Goal: Use online tool/utility

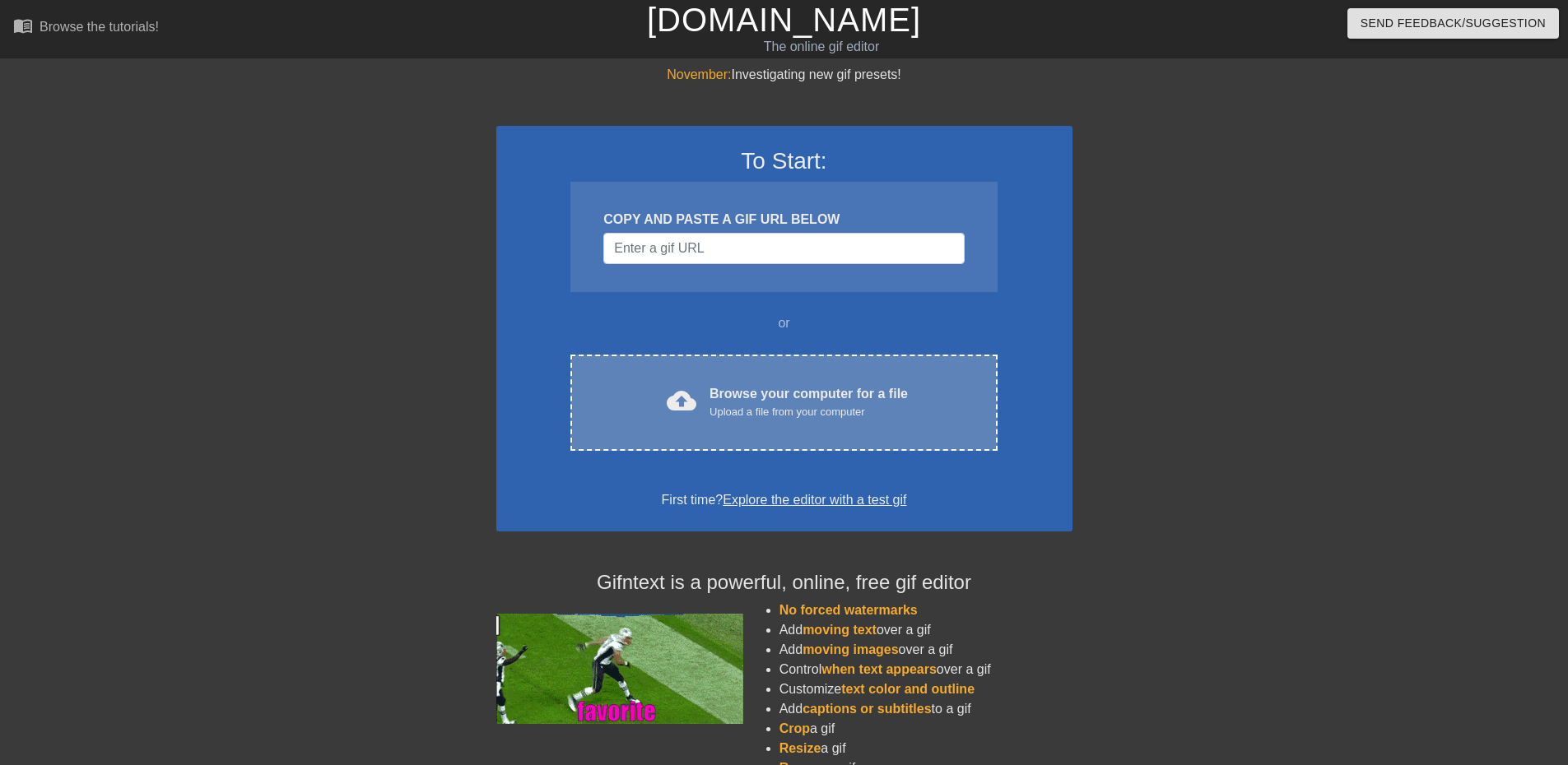
click at [885, 396] on div "Browse your computer for a file Upload a file from your computer" at bounding box center [808, 401] width 198 height 36
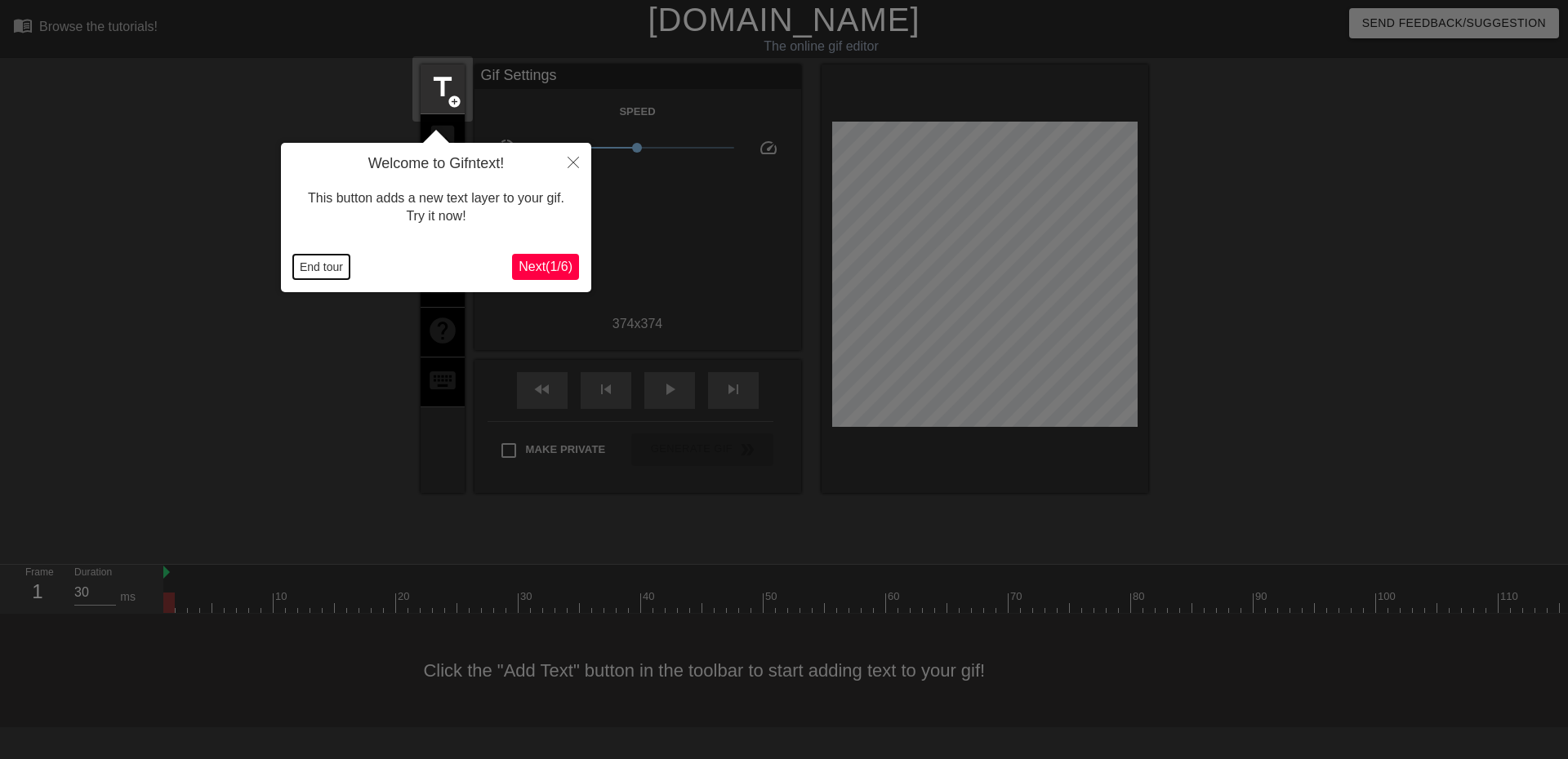
click at [323, 269] on button "End tour" at bounding box center [321, 266] width 56 height 24
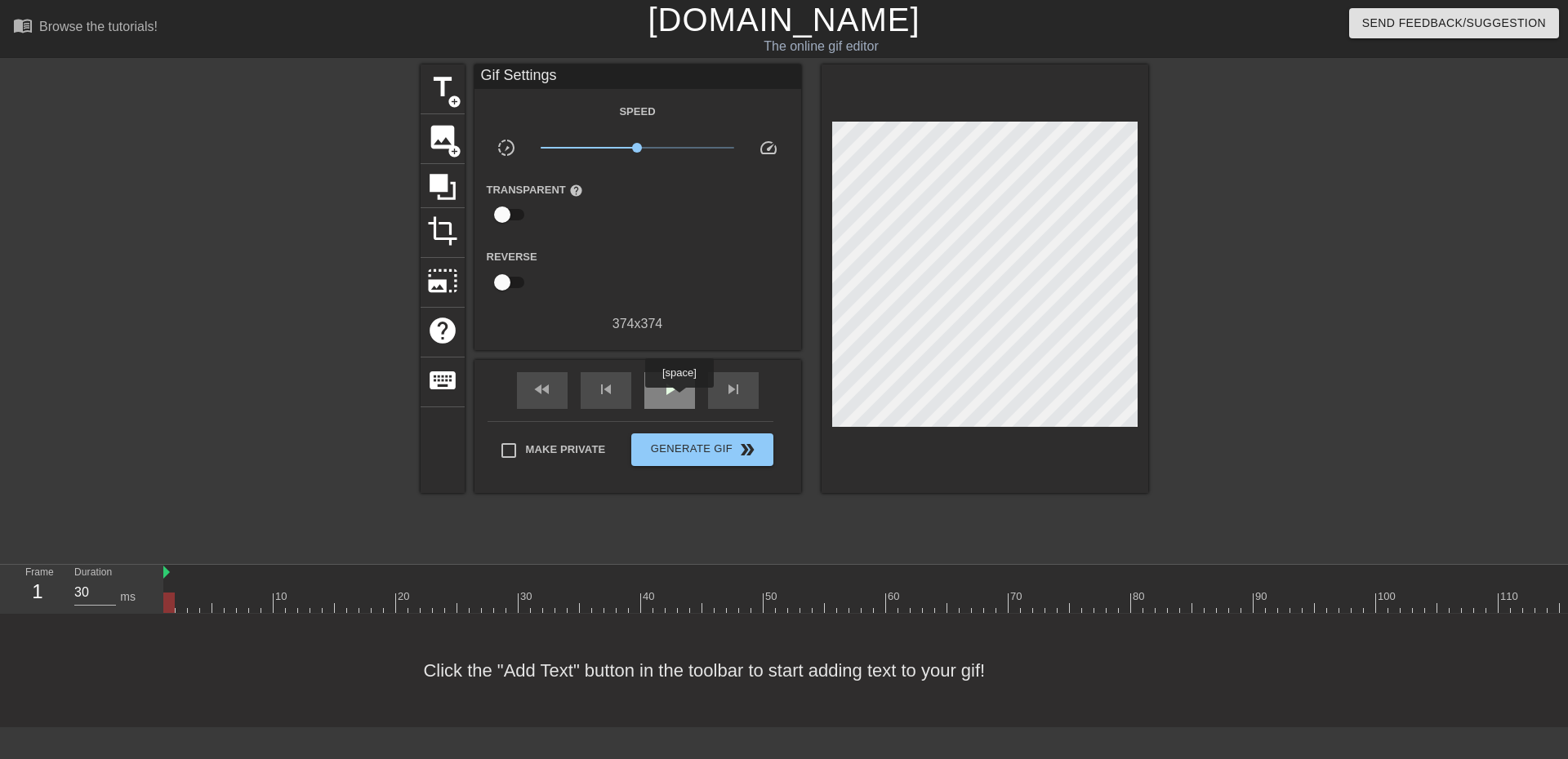
click at [679, 399] on div "play_arrow" at bounding box center [670, 391] width 50 height 37
click at [442, 90] on span "title" at bounding box center [442, 87] width 31 height 31
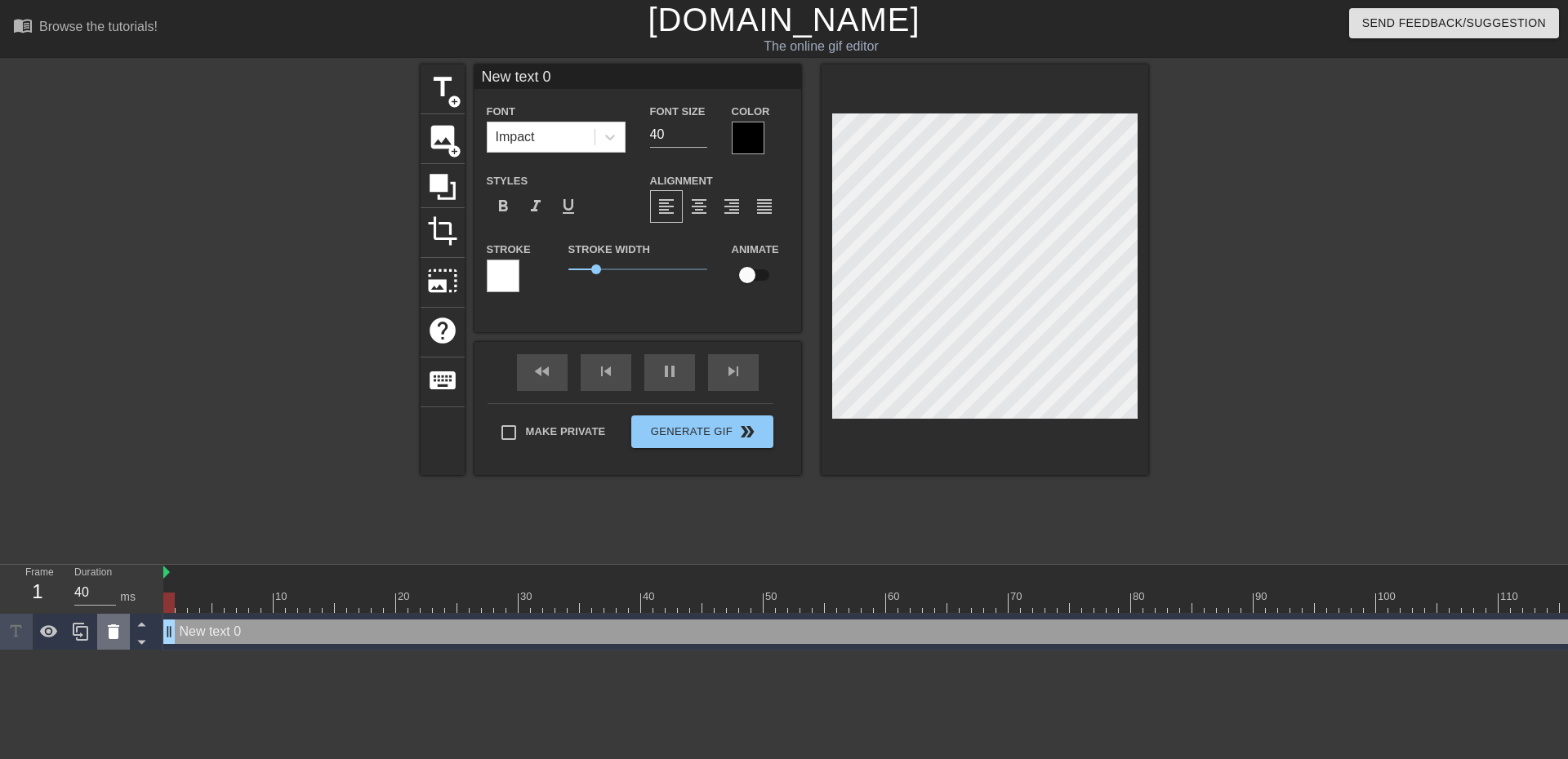
drag, startPoint x: 580, startPoint y: 629, endPoint x: 98, endPoint y: 625, distance: 482.0
click at [102, 628] on div "Frame 1 Duration 40 ms 10 20 30 40 50 60 70 80 90 100 110 120 130 140 150" at bounding box center [784, 608] width 1568 height 85
type input "30"
type input "H"
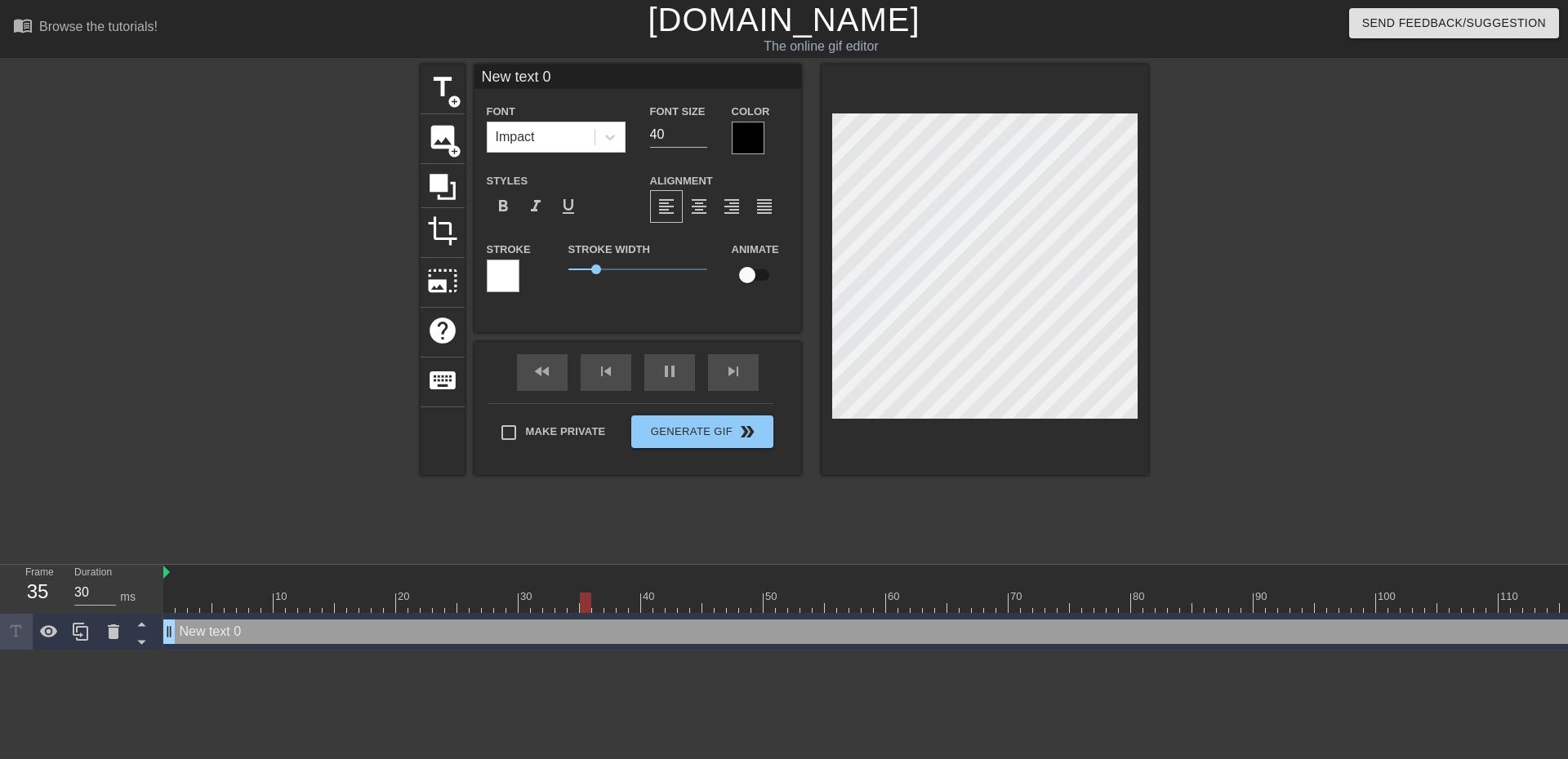
type textarea "H"
type input "30"
type input "Ho"
type textarea "Ho"
type input "40"
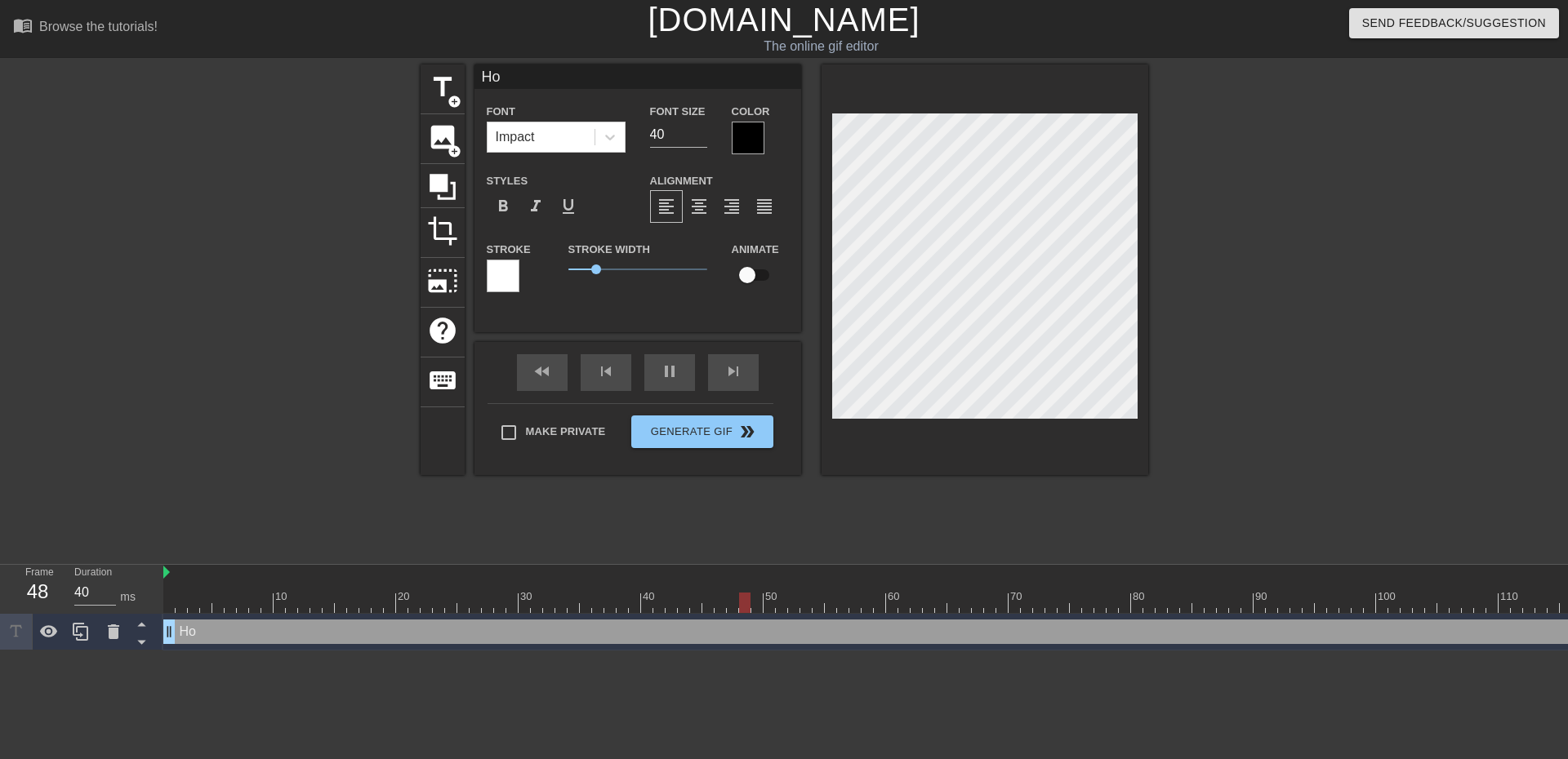
type input "How"
type textarea "How"
type input "40"
type input "How"
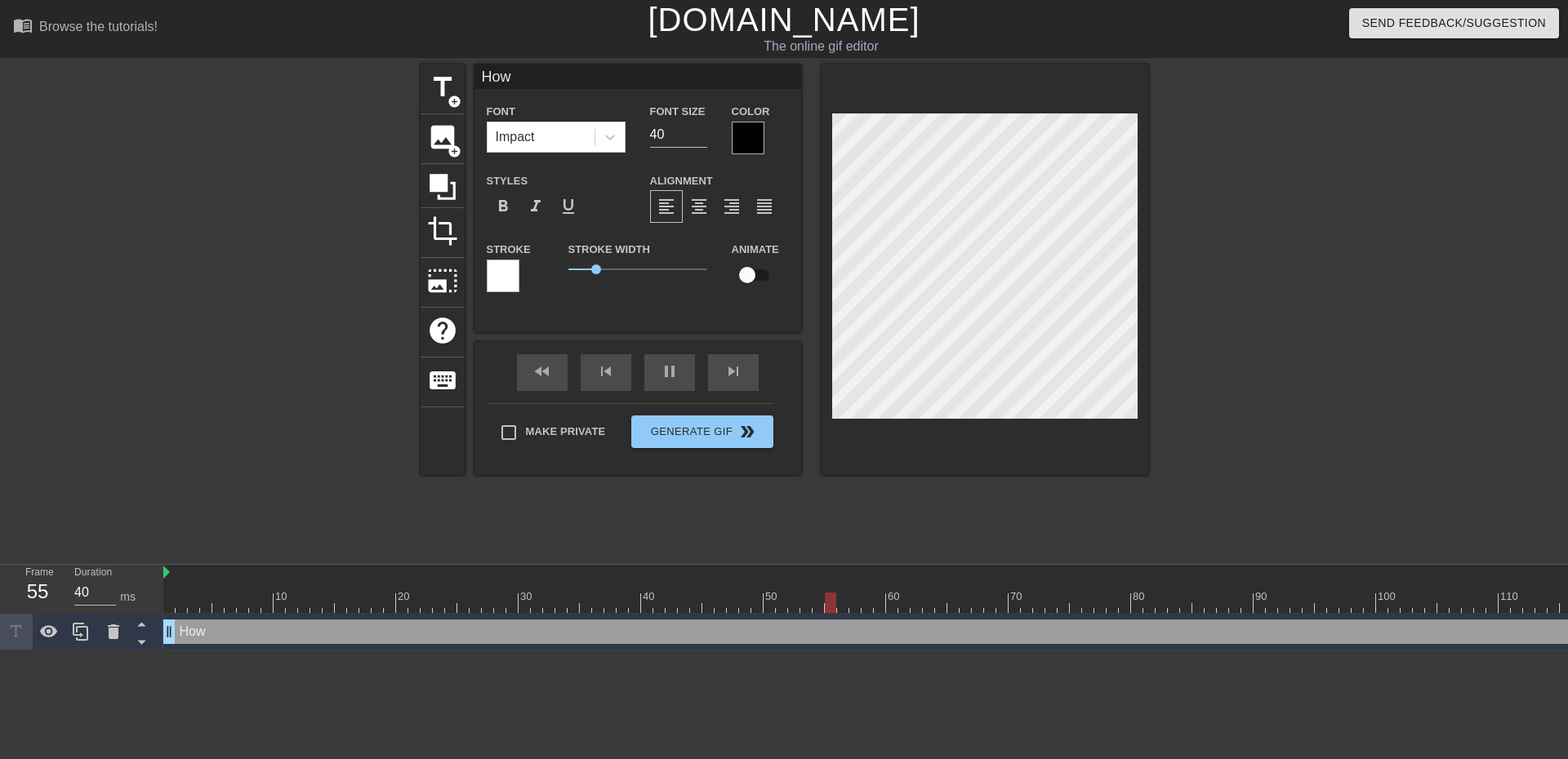
type textarea "How"
type input "30"
type input "How I"
type textarea "How I"
type input "30"
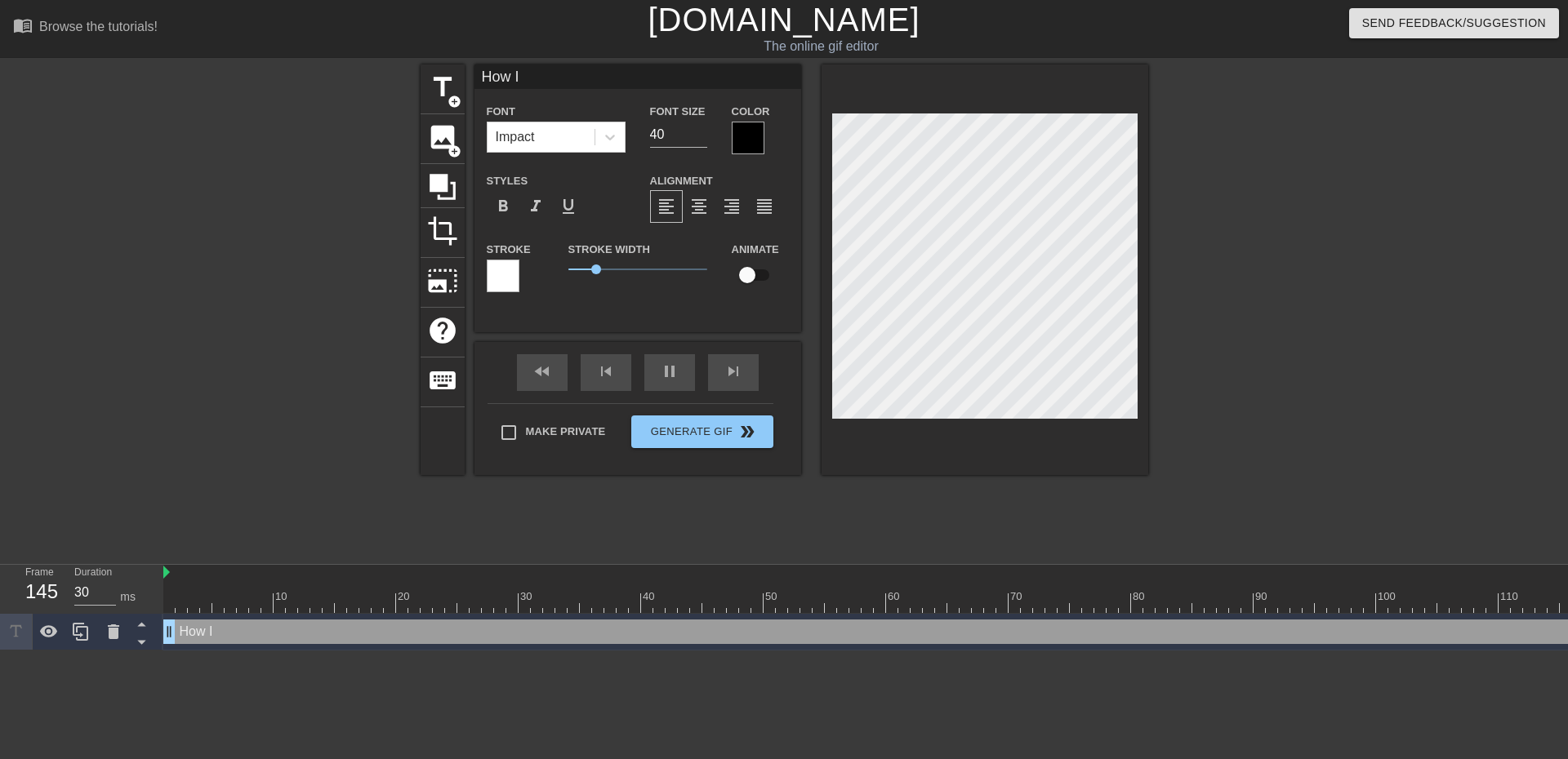
type input "How IS"
type textarea "How IS"
type input "40"
type input "How ISH"
type textarea "How ISH"
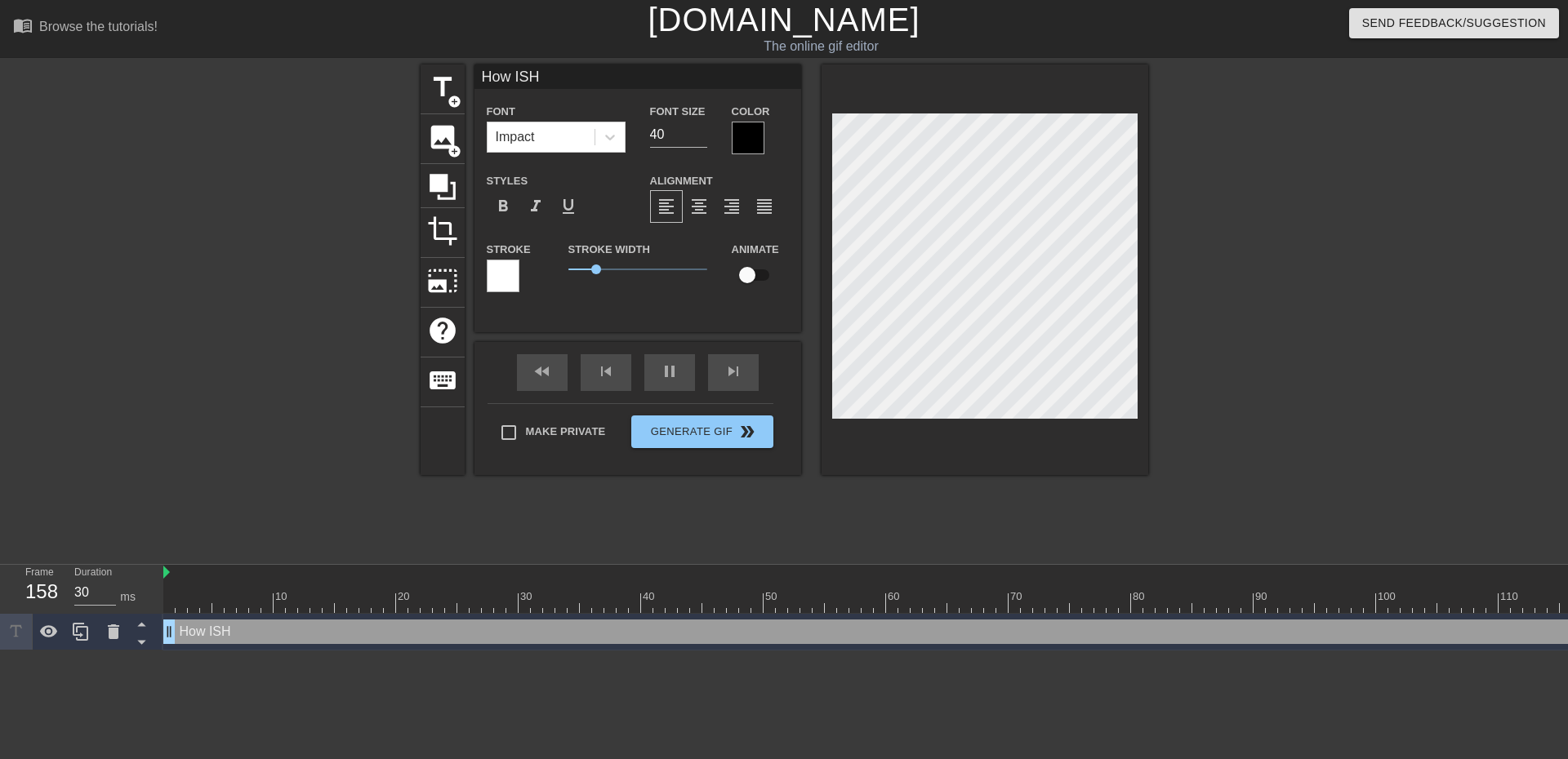
type input "40"
type input "How ISHK"
type textarea "How ISHK"
type input "40"
type input "How ISHKA"
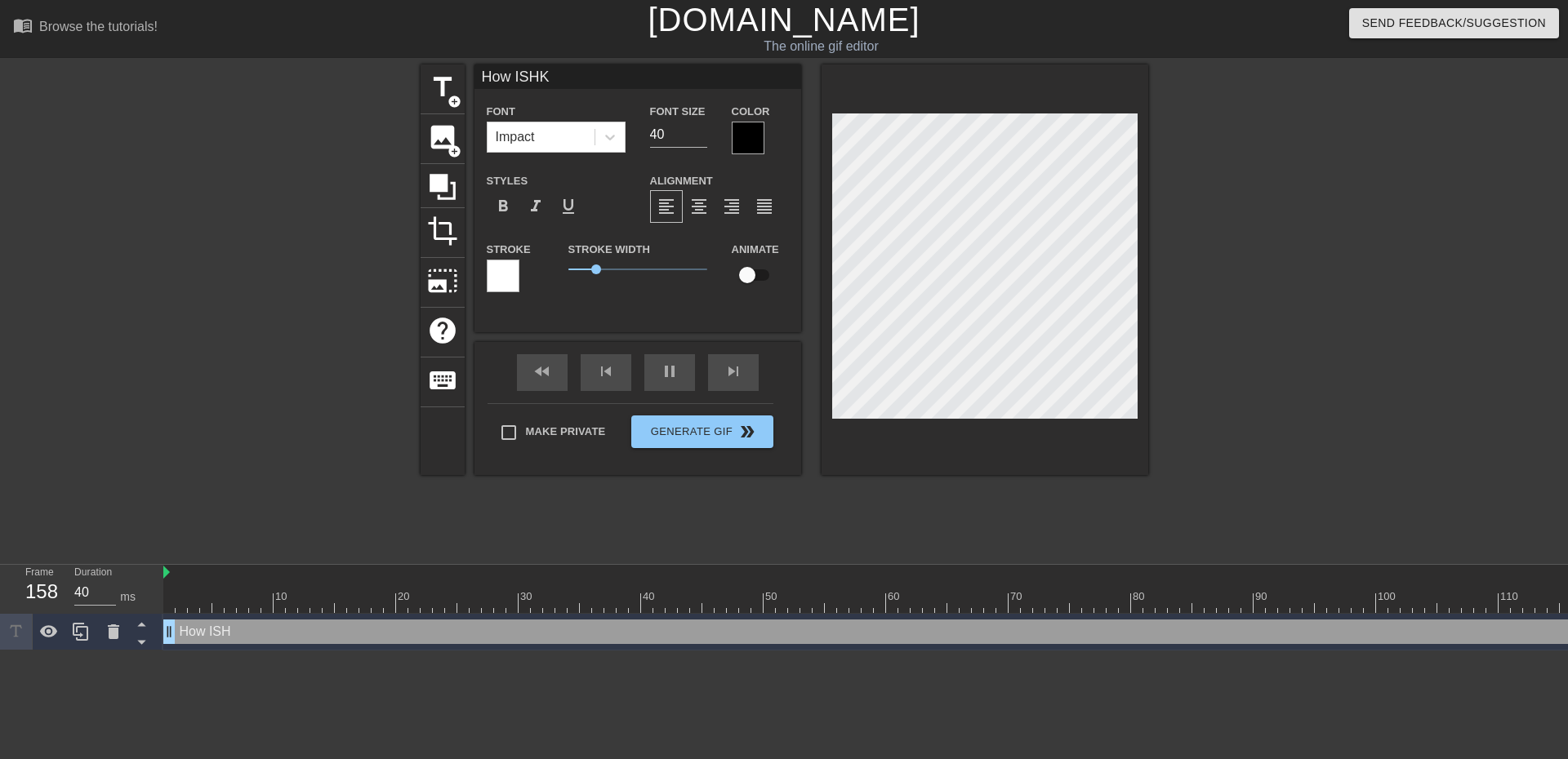
type textarea "How ISHKA"
type input "40"
type input "How ISHKA"
type textarea "How ISHKA"
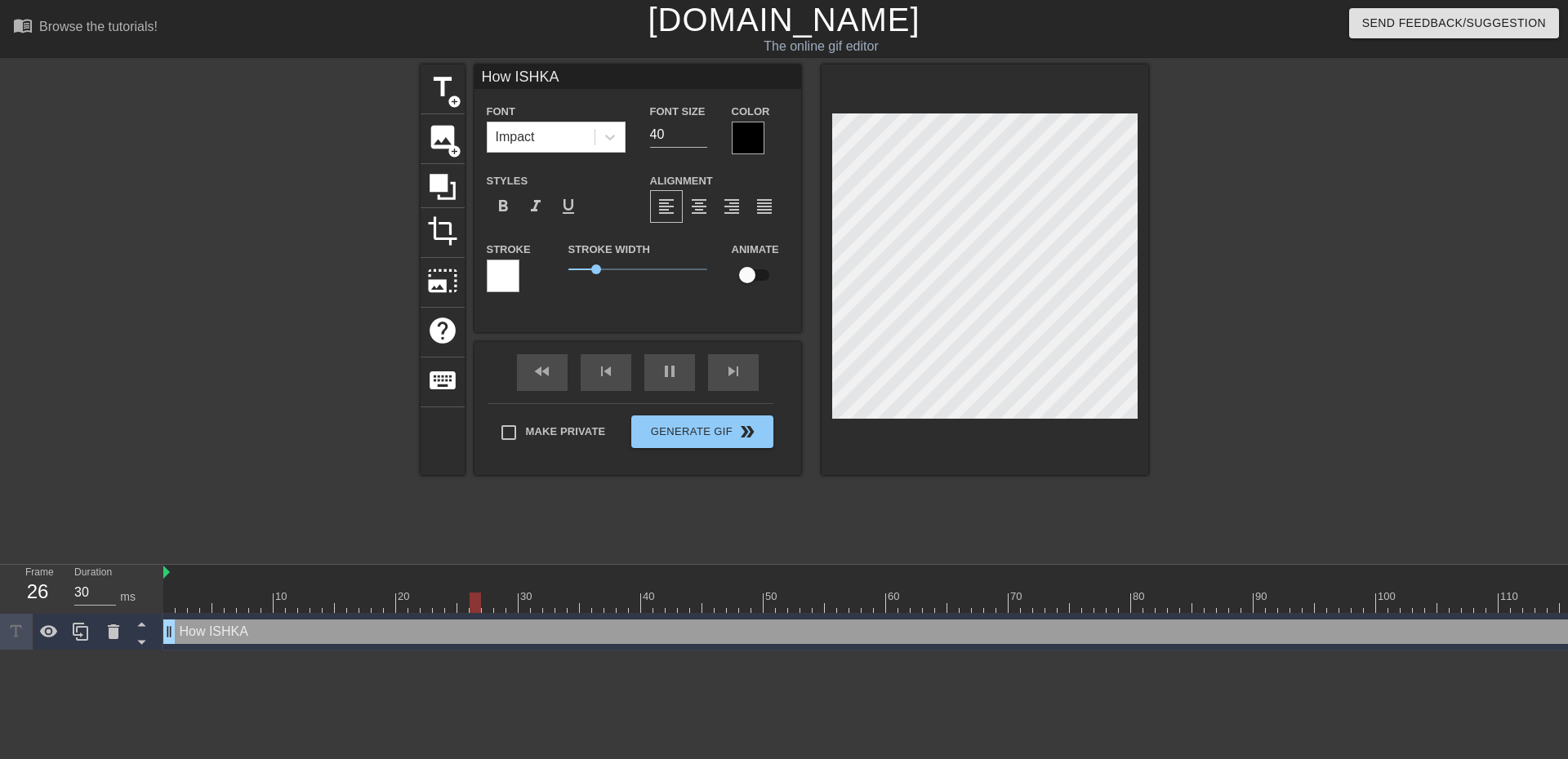
type input "40"
type input "How ISHKA d"
type textarea "How ISHKA d"
type input "30"
type input "How ISHKA de"
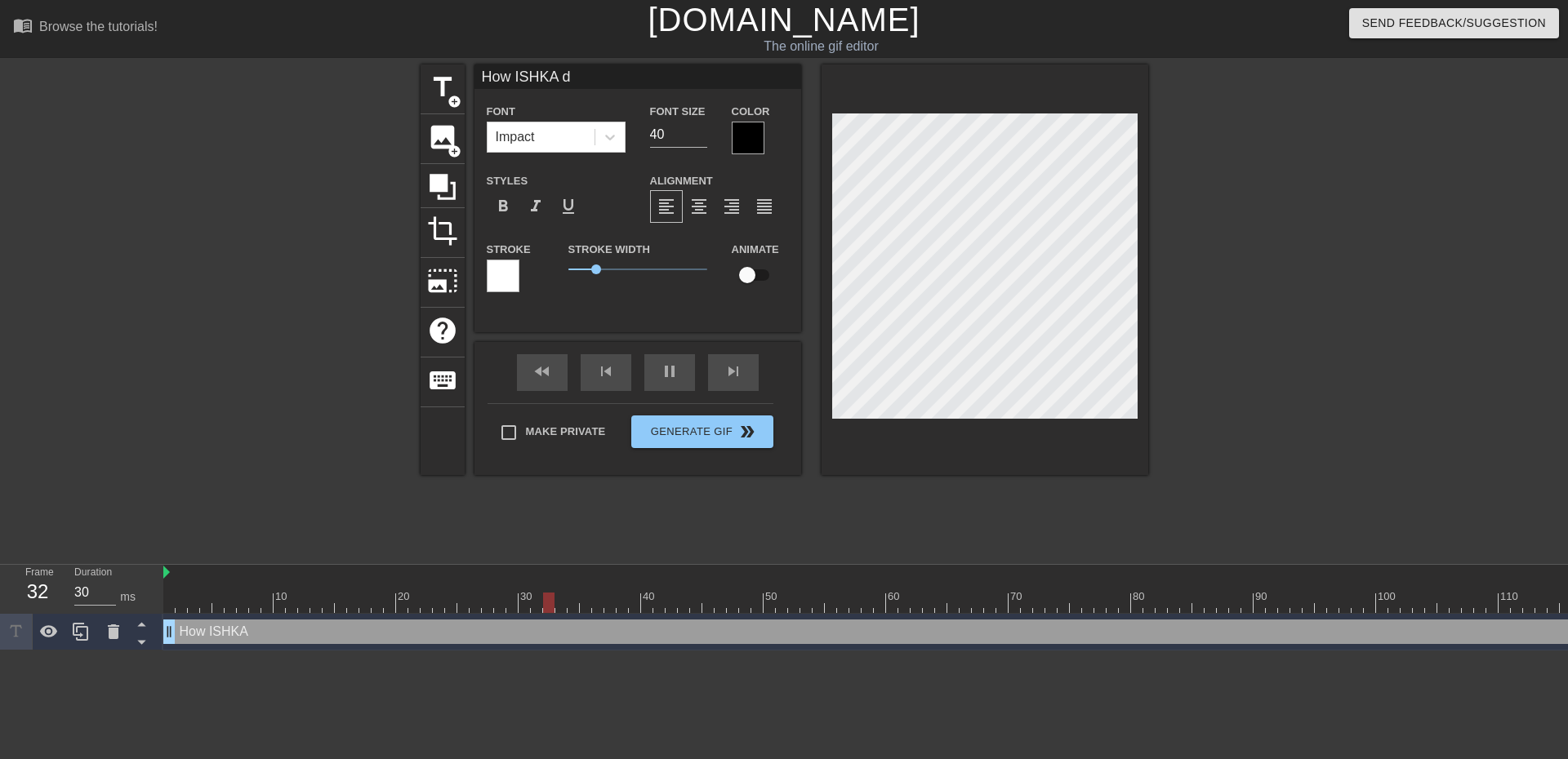
type textarea "How ISHKA de"
type input "30"
type input "How [PERSON_NAME]"
type textarea "How [PERSON_NAME]"
type input "40"
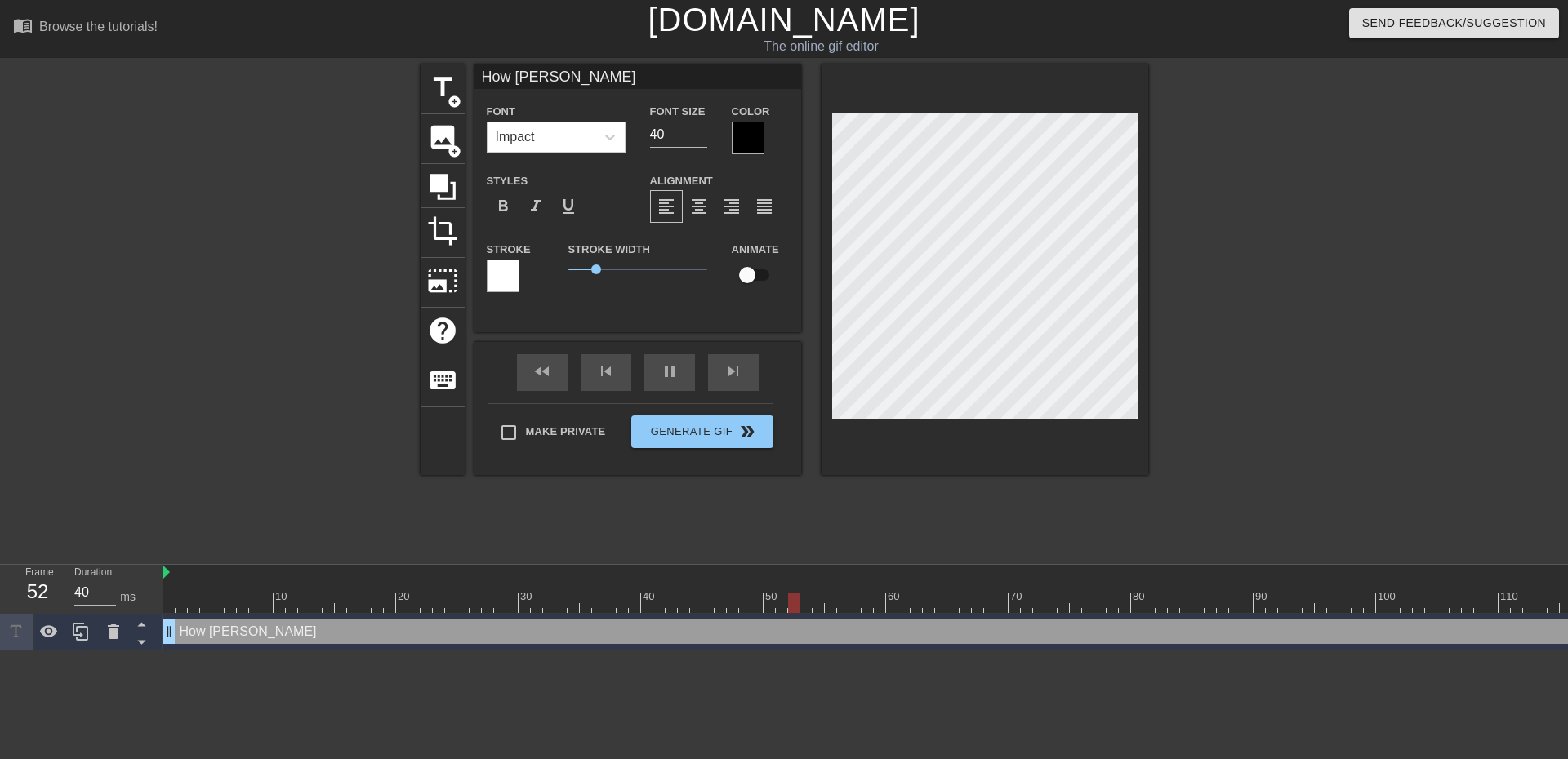
type input "How [PERSON_NAME]"
type textarea "How [PERSON_NAME]"
type input "40"
type input "How ISHKA debat"
type textarea "How ISHKA debat"
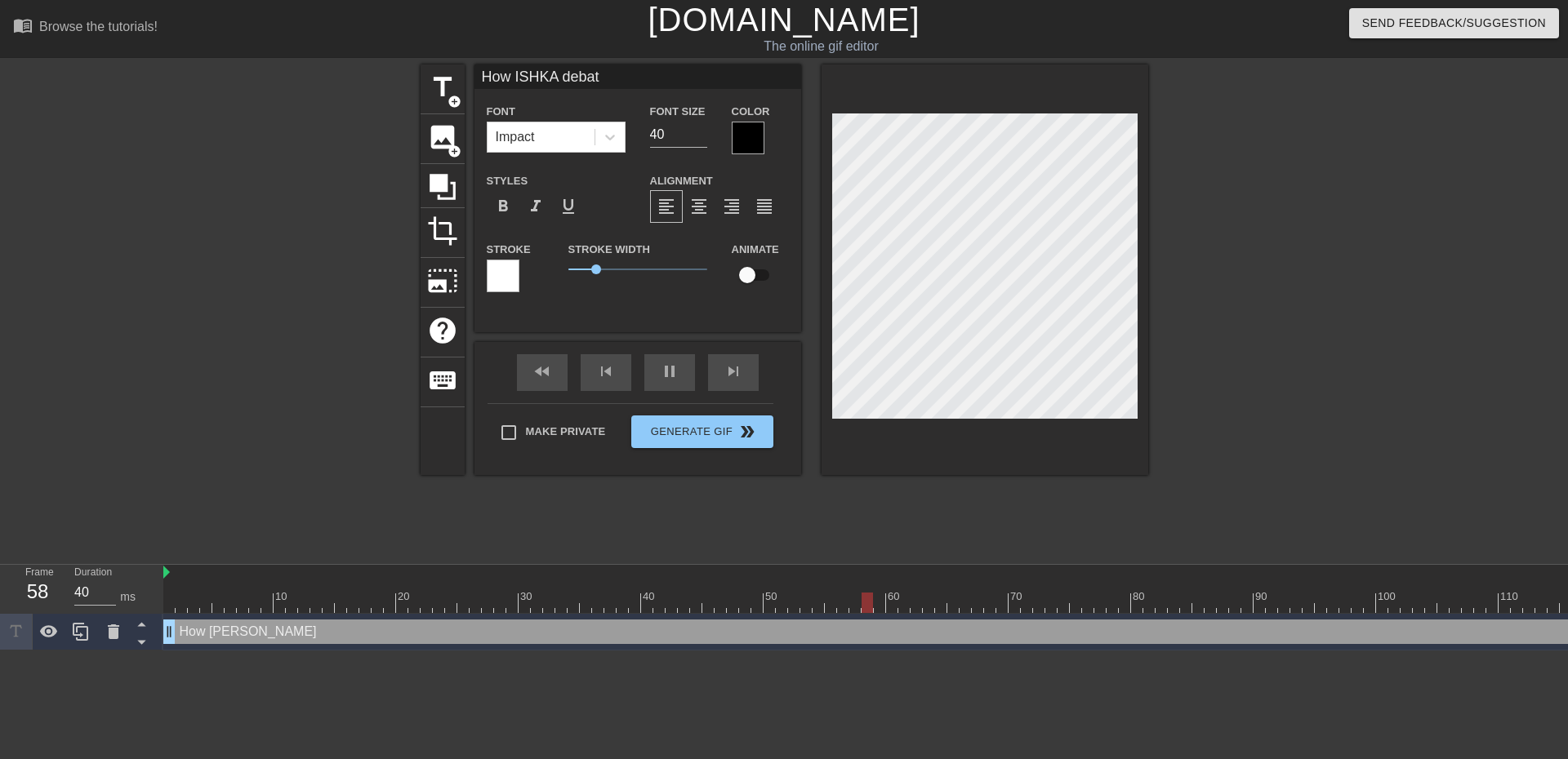
type input "30"
type input "How ISHKA debate"
type textarea "How ISHKA debate"
type input "30"
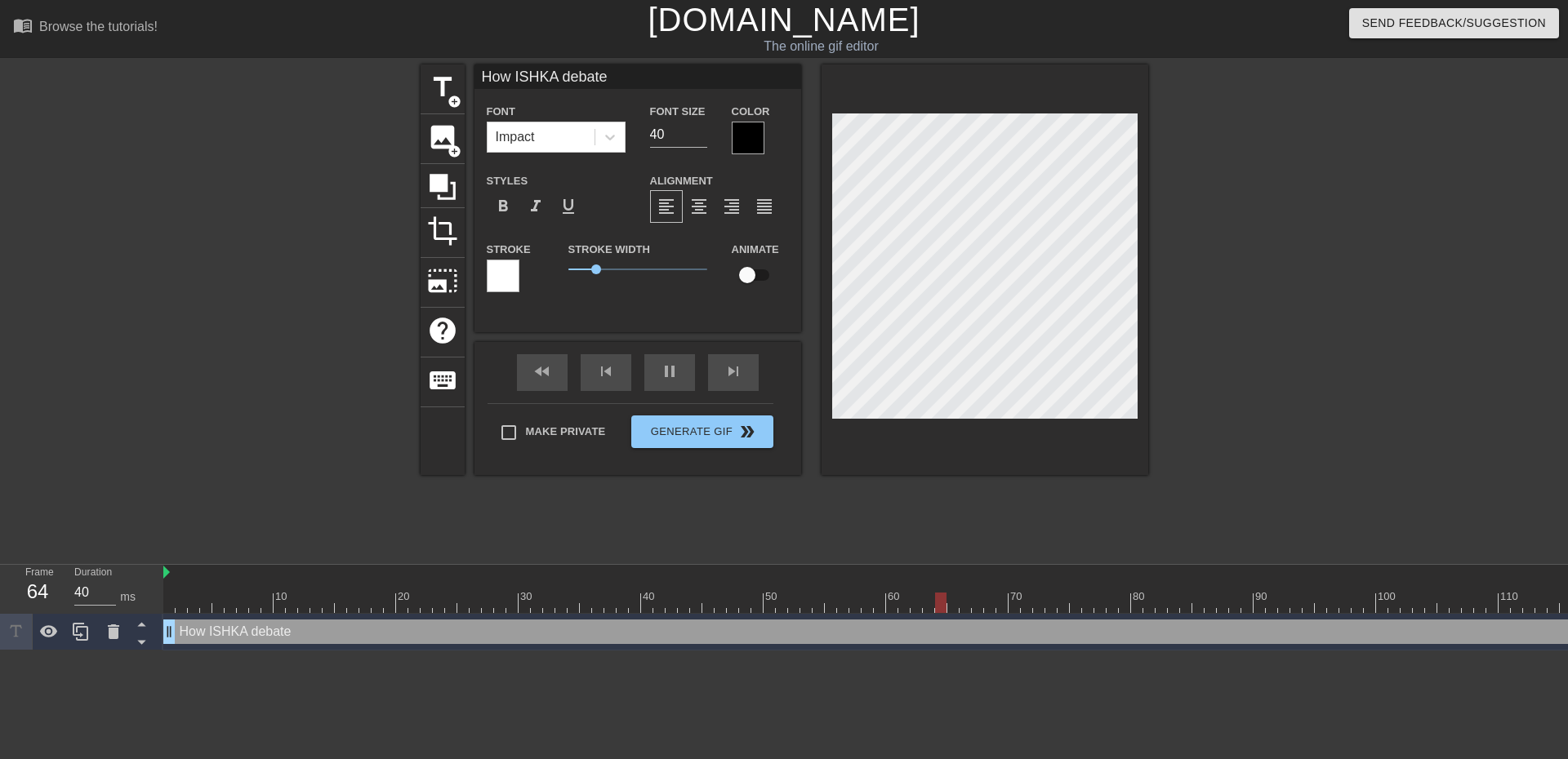
type input "How ISHKA debates"
type textarea "How ISHKA debates"
click at [1364, 480] on div at bounding box center [1290, 309] width 245 height 490
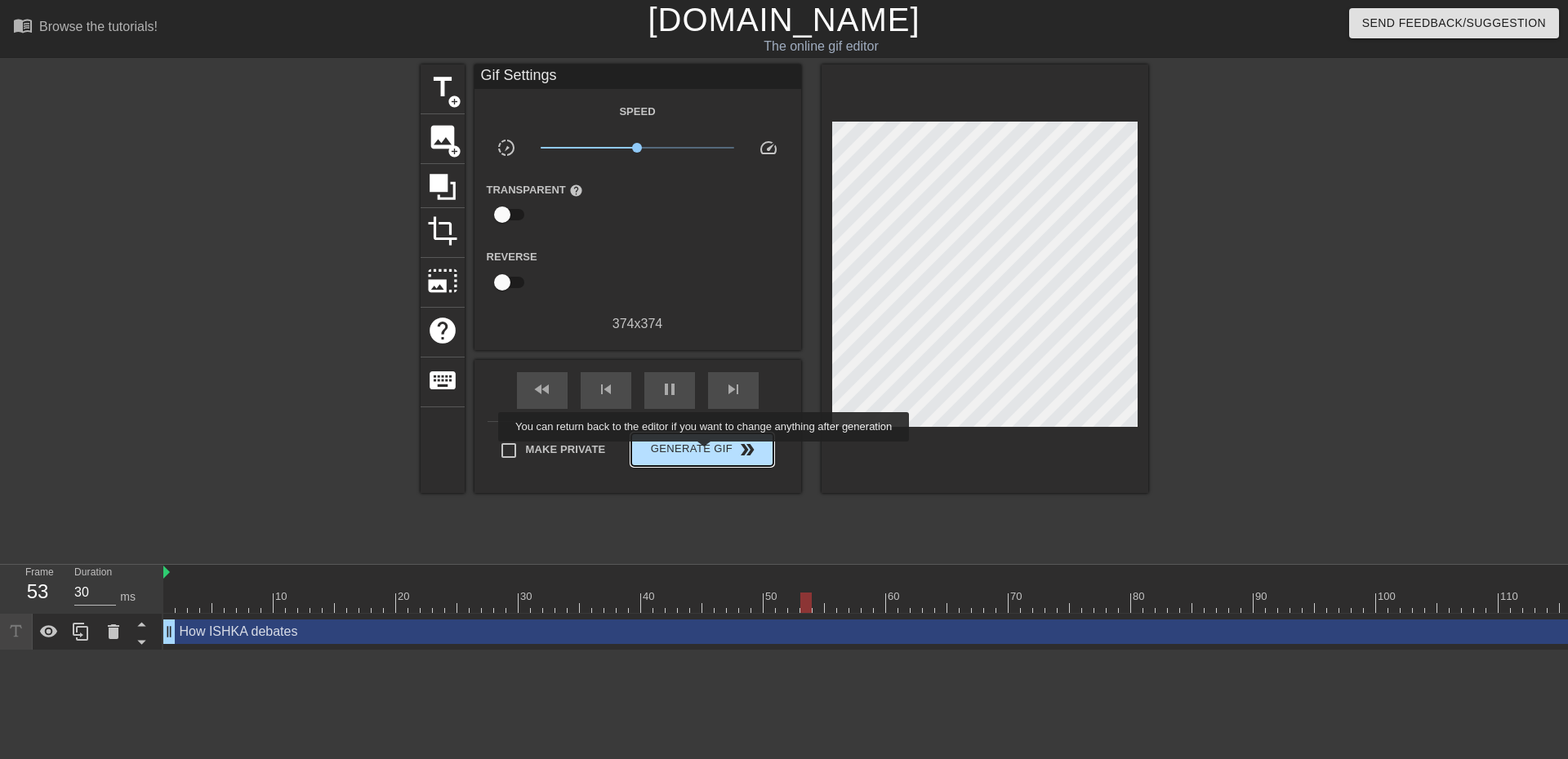
type input "40"
click at [706, 452] on span "Generate Gif double_arrow" at bounding box center [702, 449] width 128 height 19
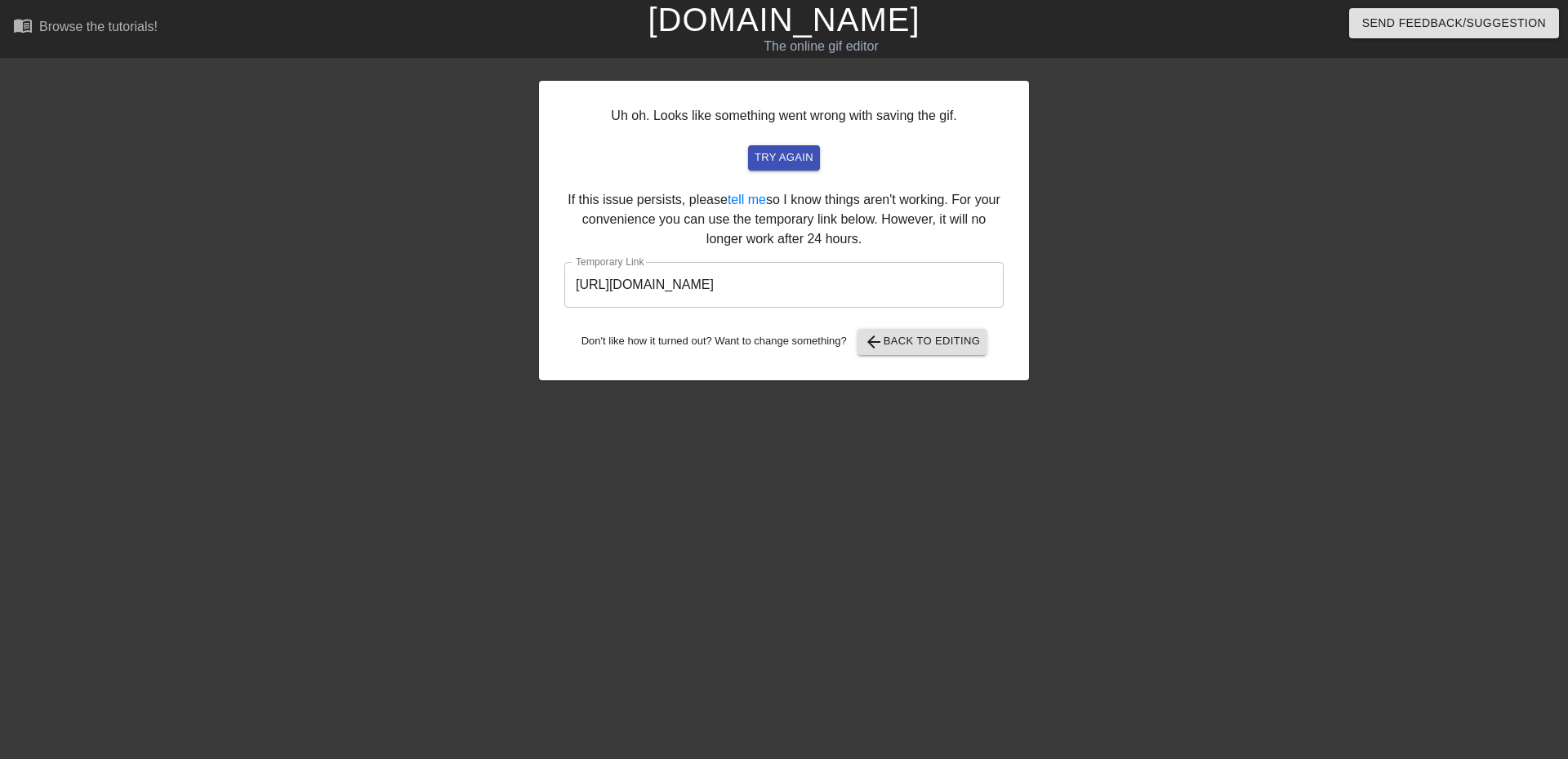
click at [897, 279] on input "[URL][DOMAIN_NAME]" at bounding box center [784, 285] width 440 height 46
click at [897, 279] on input "[URL][DOMAIN_NAME]" at bounding box center [784, 285] width 440 height 46
click at [897, 278] on input "[URL][DOMAIN_NAME]" at bounding box center [784, 285] width 440 height 46
